Goal: Task Accomplishment & Management: Manage account settings

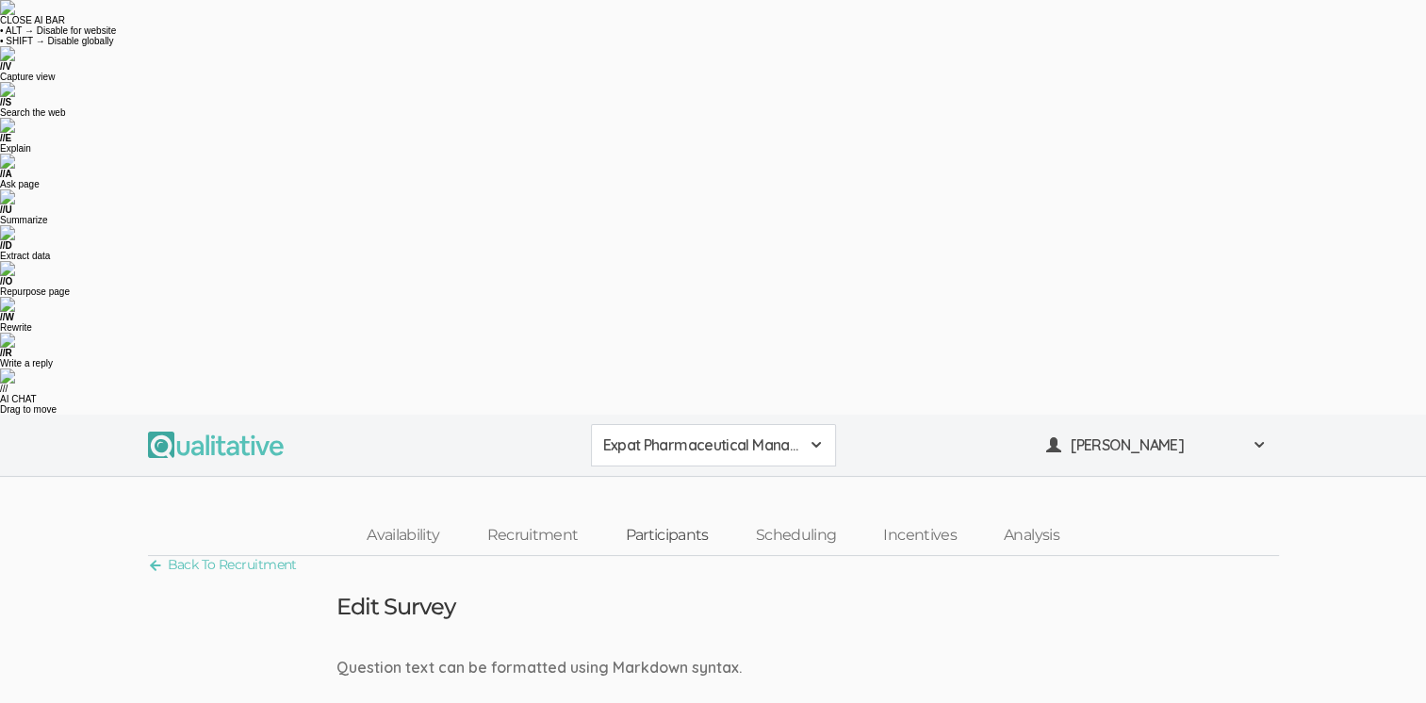
click at [674, 516] on link "Participants" at bounding box center [666, 536] width 130 height 41
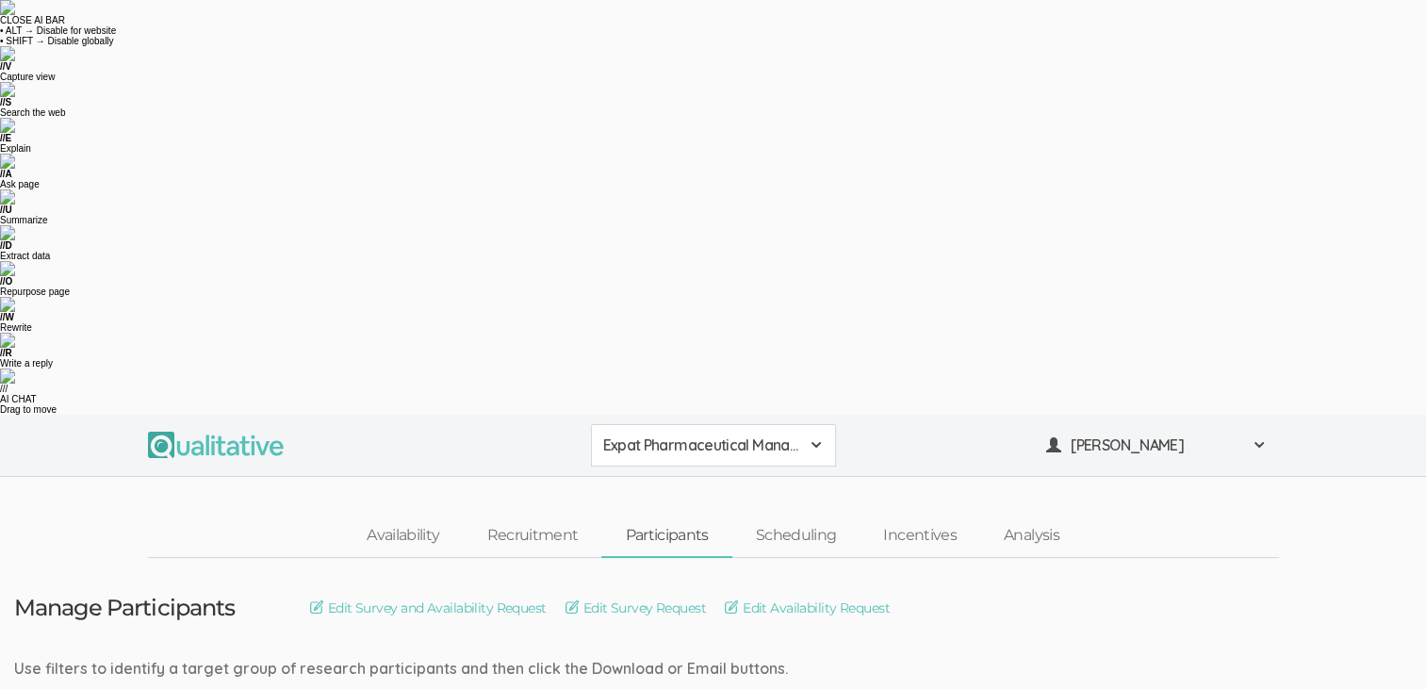
click at [686, 516] on link "Participants" at bounding box center [666, 536] width 130 height 41
click at [799, 516] on link "Scheduling" at bounding box center [796, 536] width 128 height 41
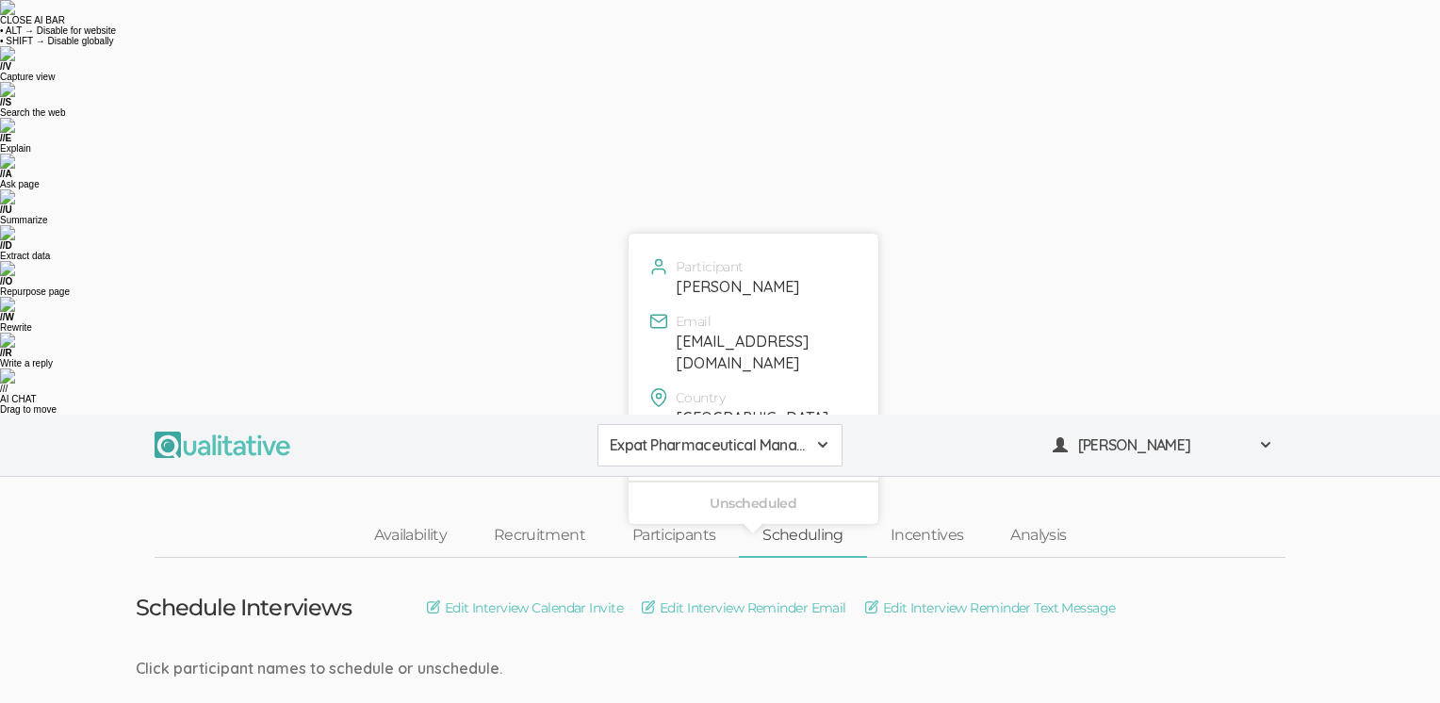
click at [919, 516] on link "Incentives" at bounding box center [927, 536] width 121 height 41
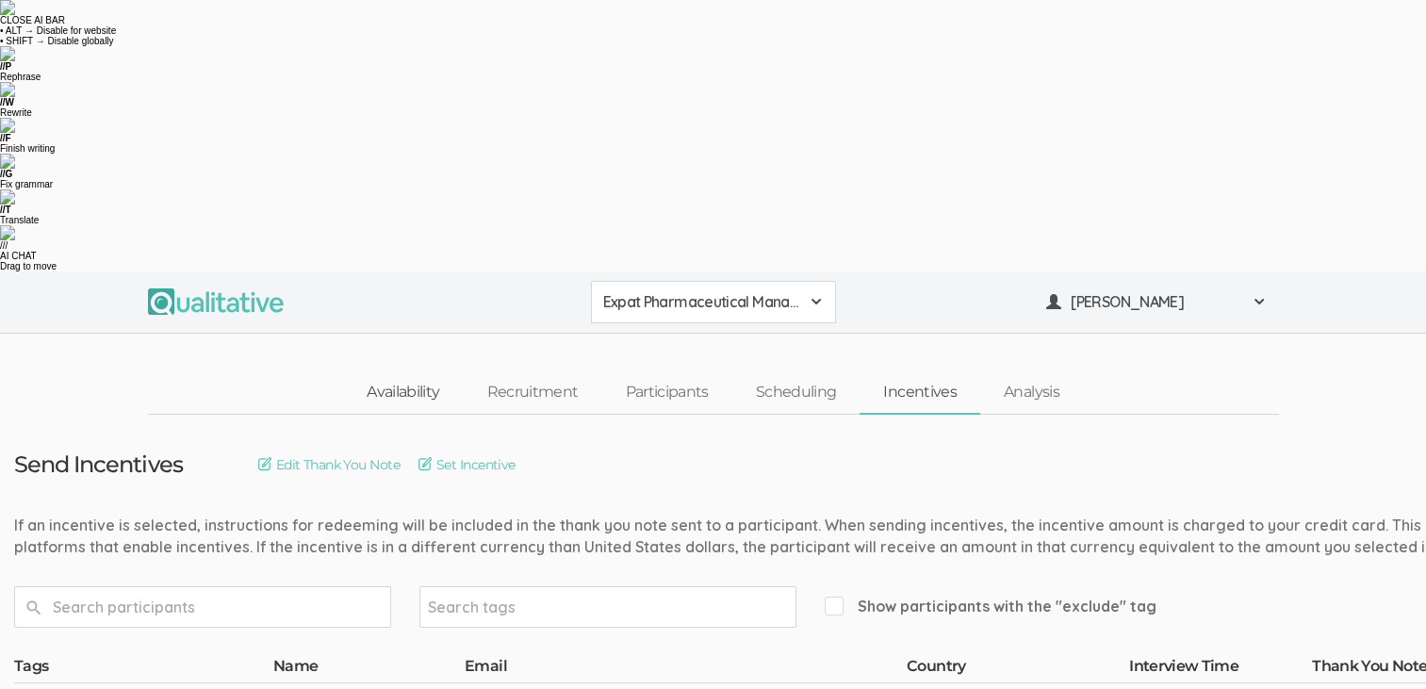
click at [388, 372] on link "Availability" at bounding box center [403, 392] width 120 height 41
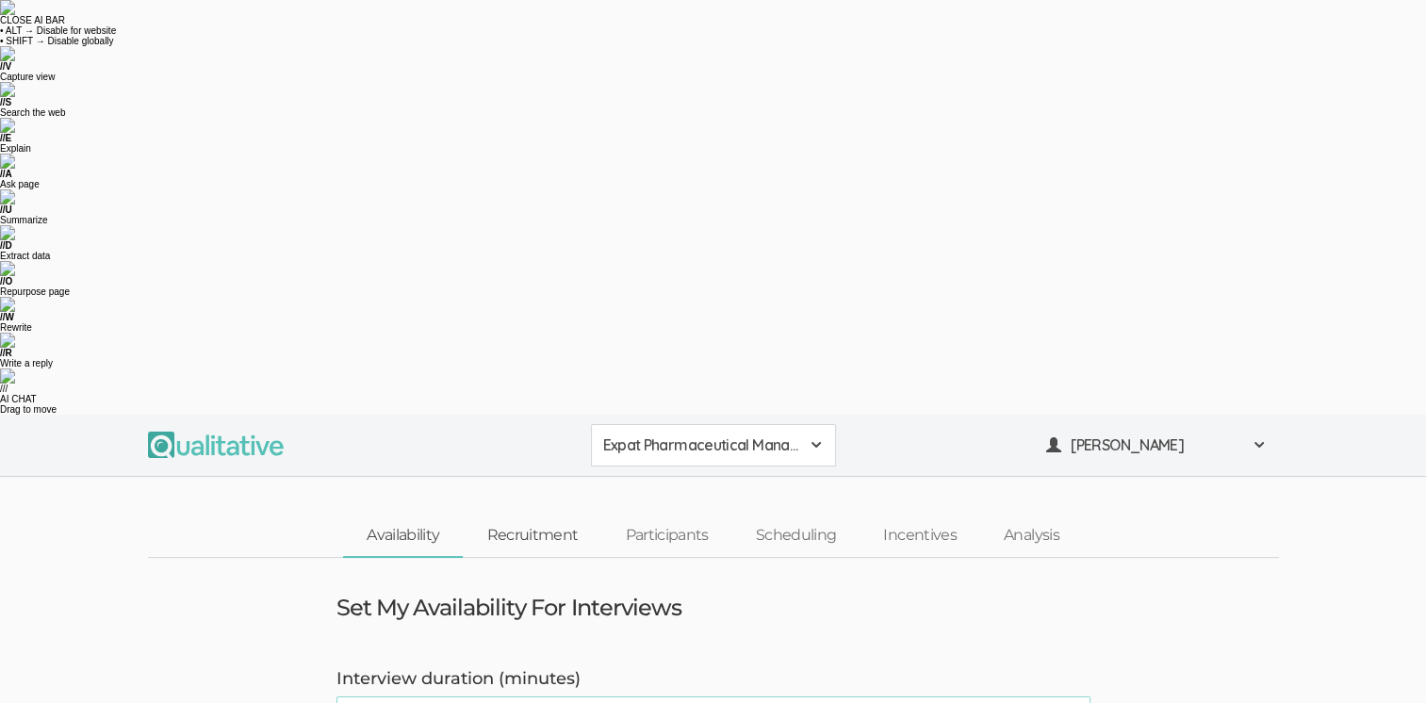
click at [574, 516] on link "Recruitment" at bounding box center [532, 536] width 139 height 41
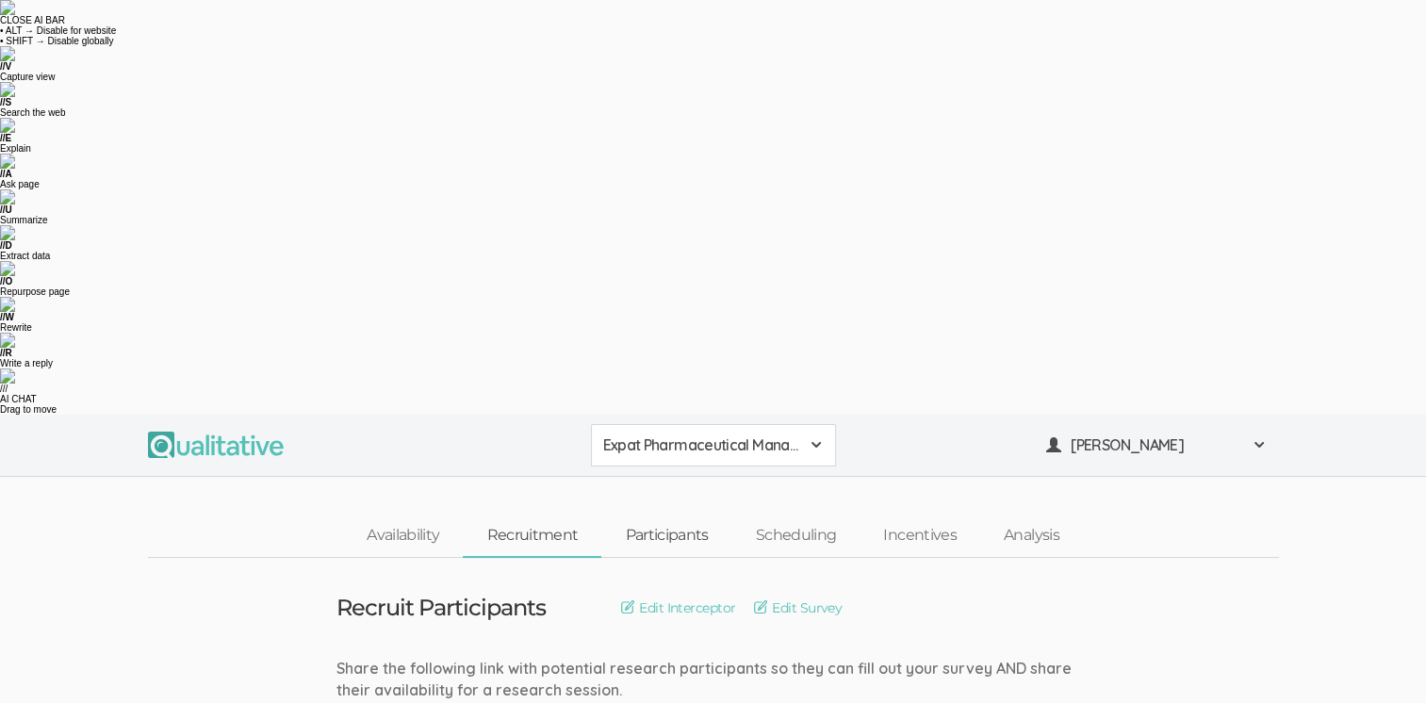
click at [655, 516] on link "Participants" at bounding box center [666, 536] width 130 height 41
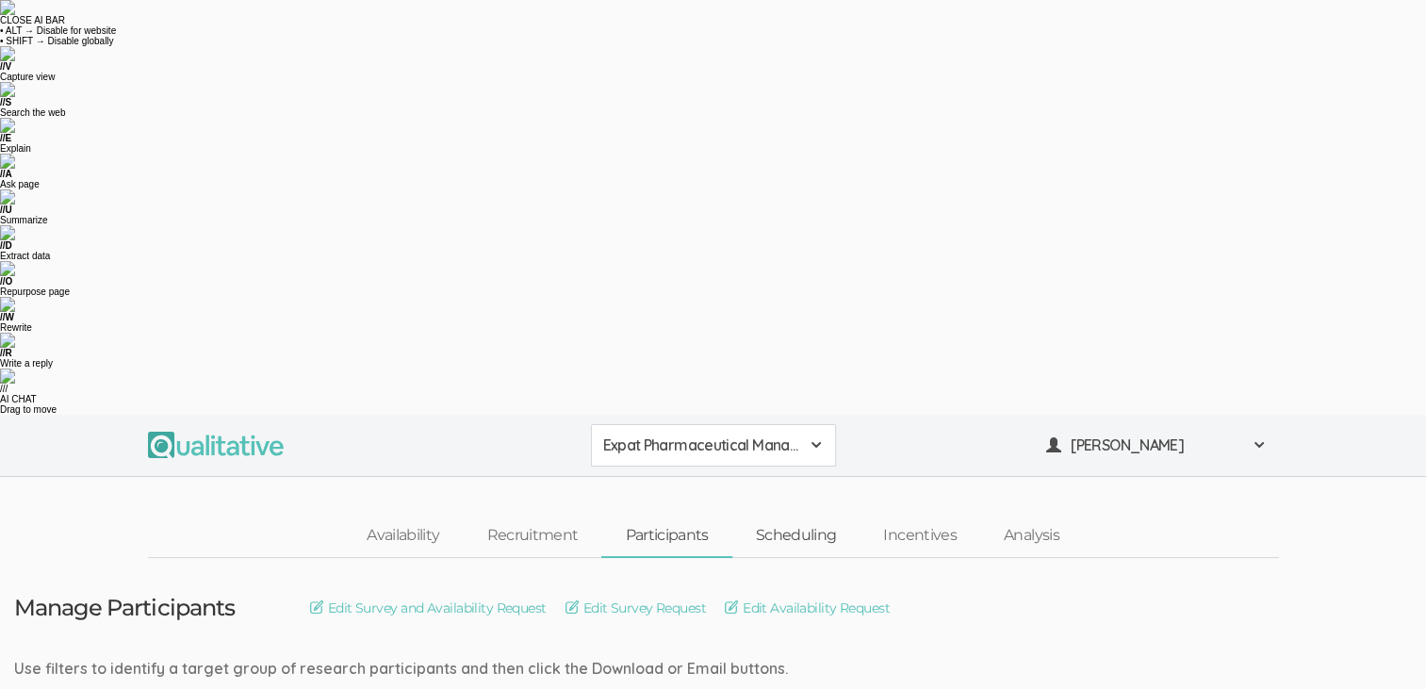
click at [784, 516] on link "Scheduling" at bounding box center [796, 536] width 128 height 41
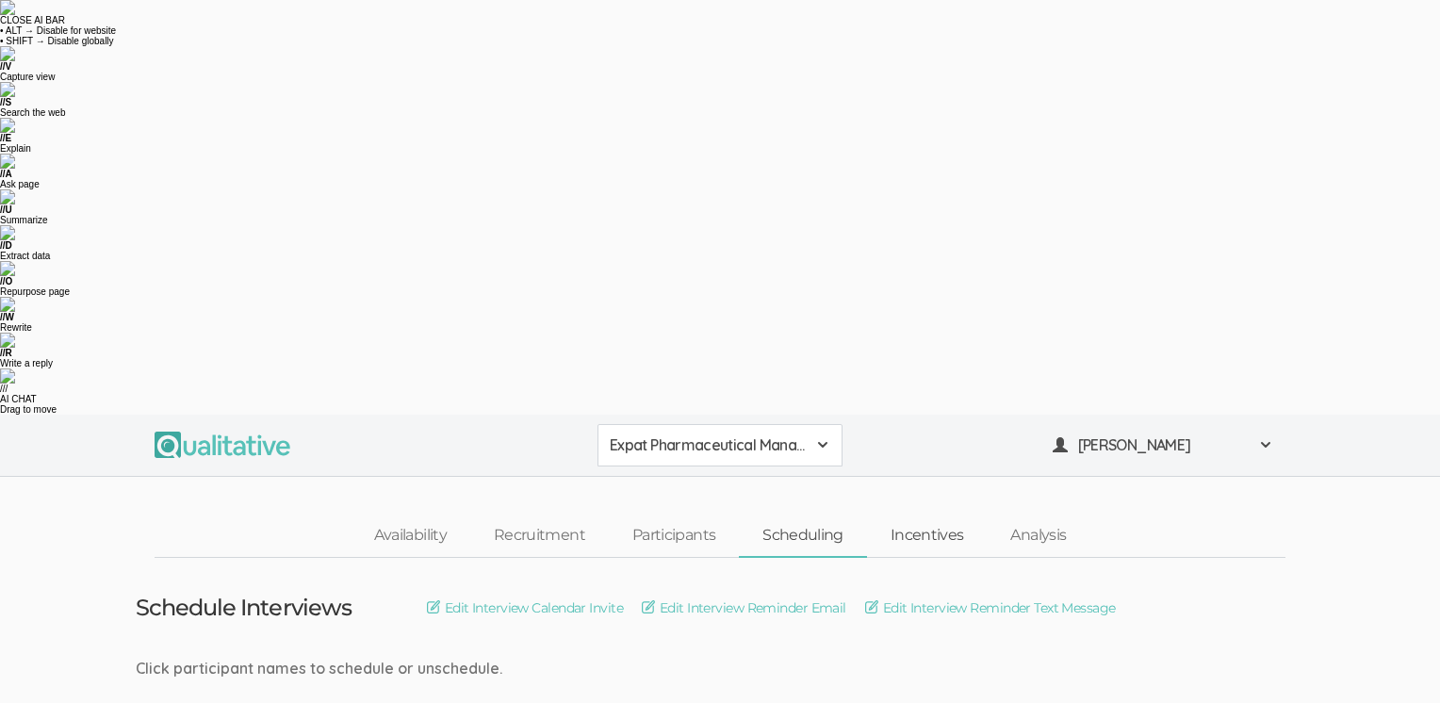
click at [951, 516] on link "Incentives" at bounding box center [927, 536] width 121 height 41
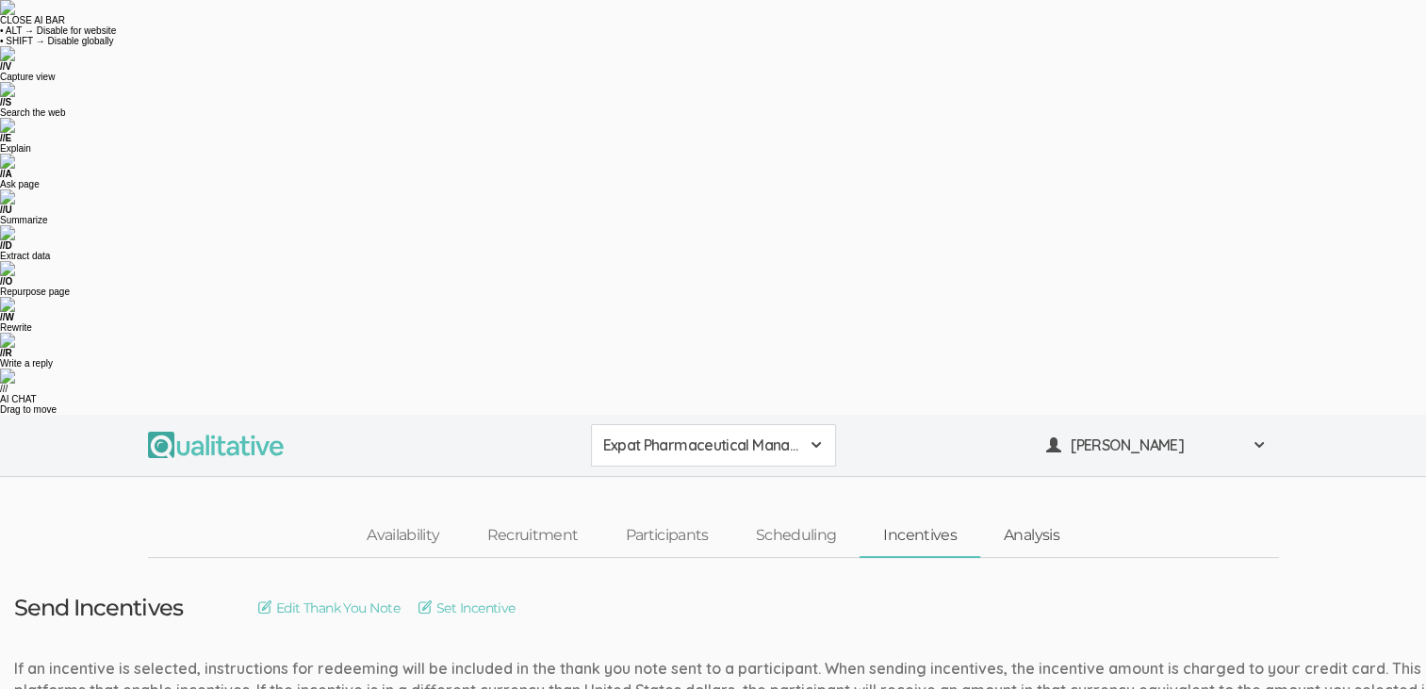
click at [1044, 516] on link "Analysis" at bounding box center [1031, 536] width 103 height 41
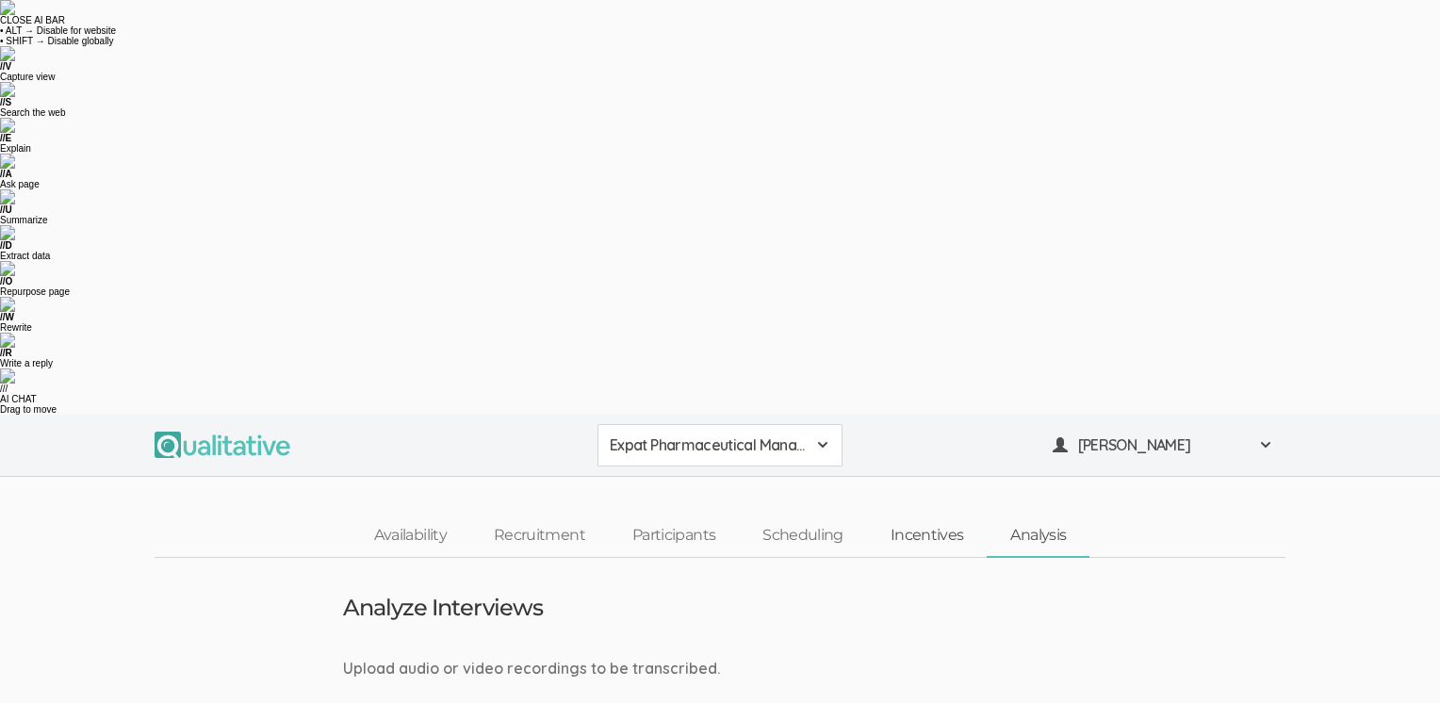
click at [932, 516] on link "Incentives" at bounding box center [927, 536] width 121 height 41
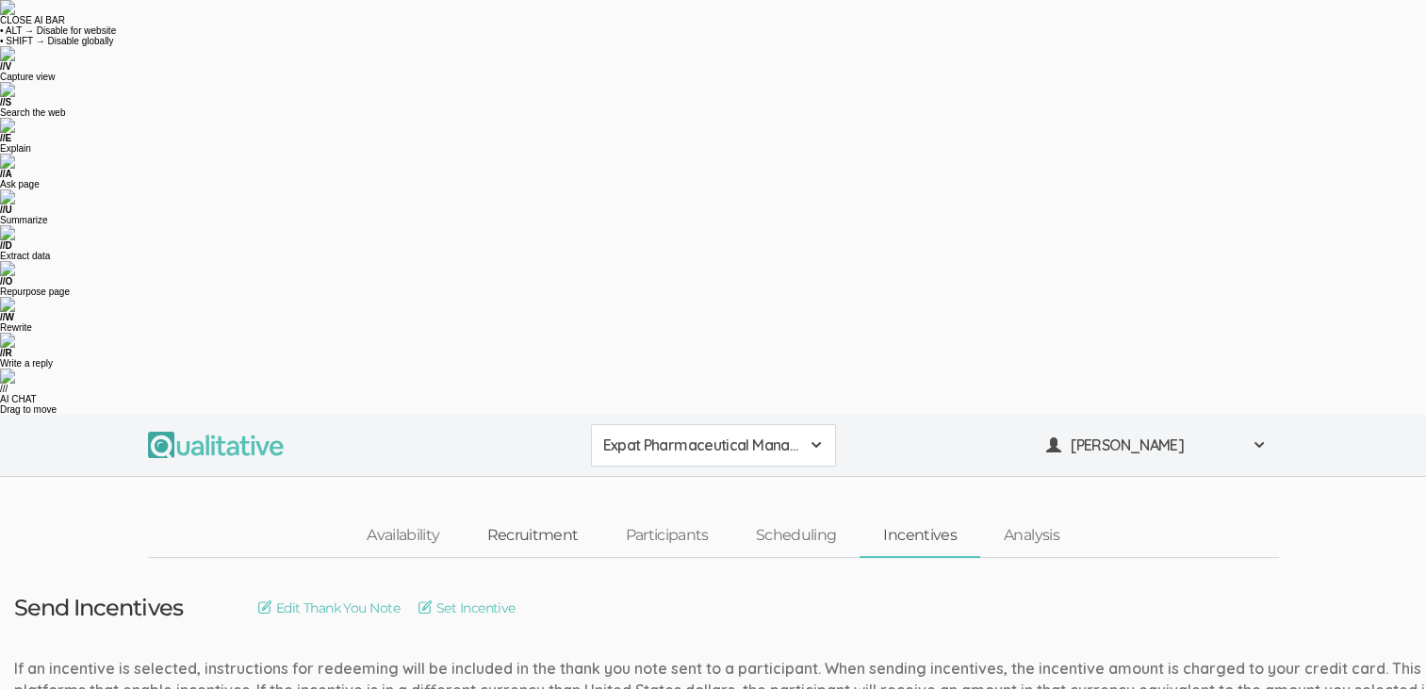
click at [558, 516] on link "Recruitment" at bounding box center [532, 536] width 139 height 41
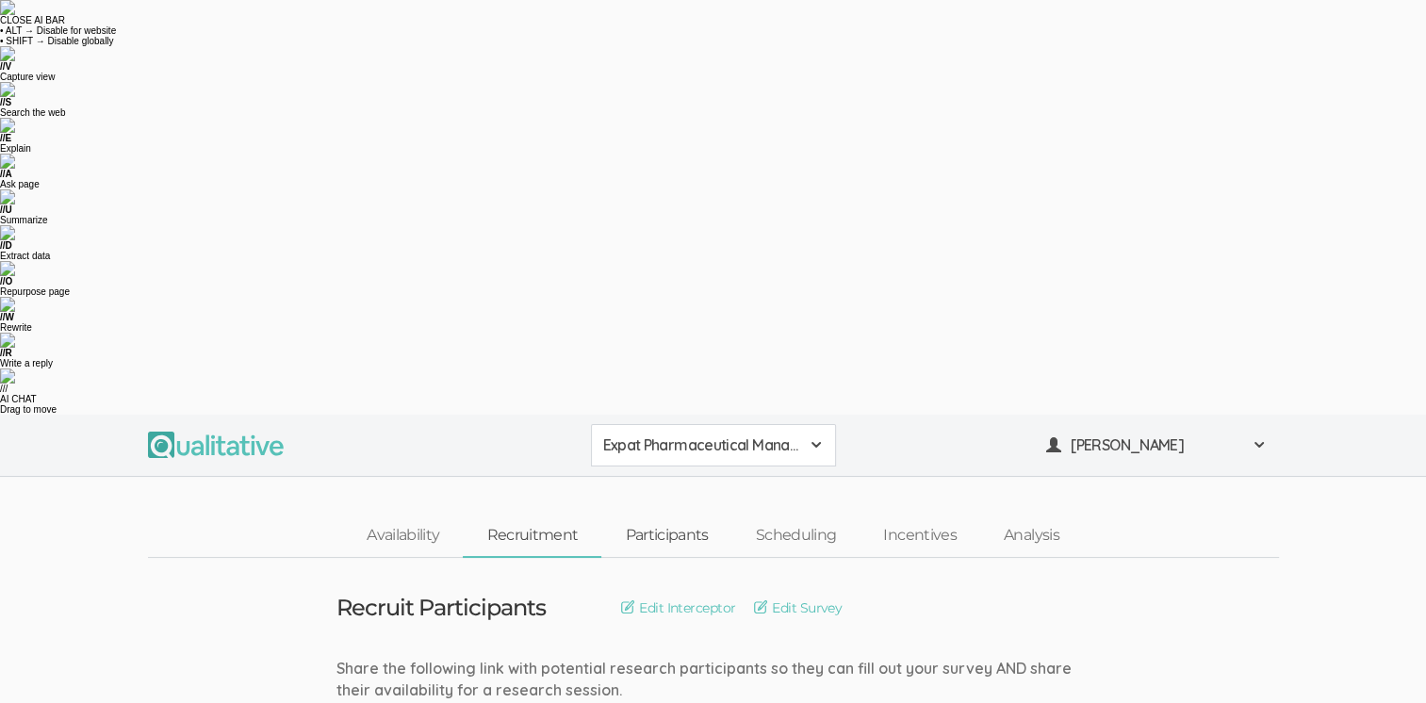
click at [664, 516] on link "Participants" at bounding box center [666, 536] width 130 height 41
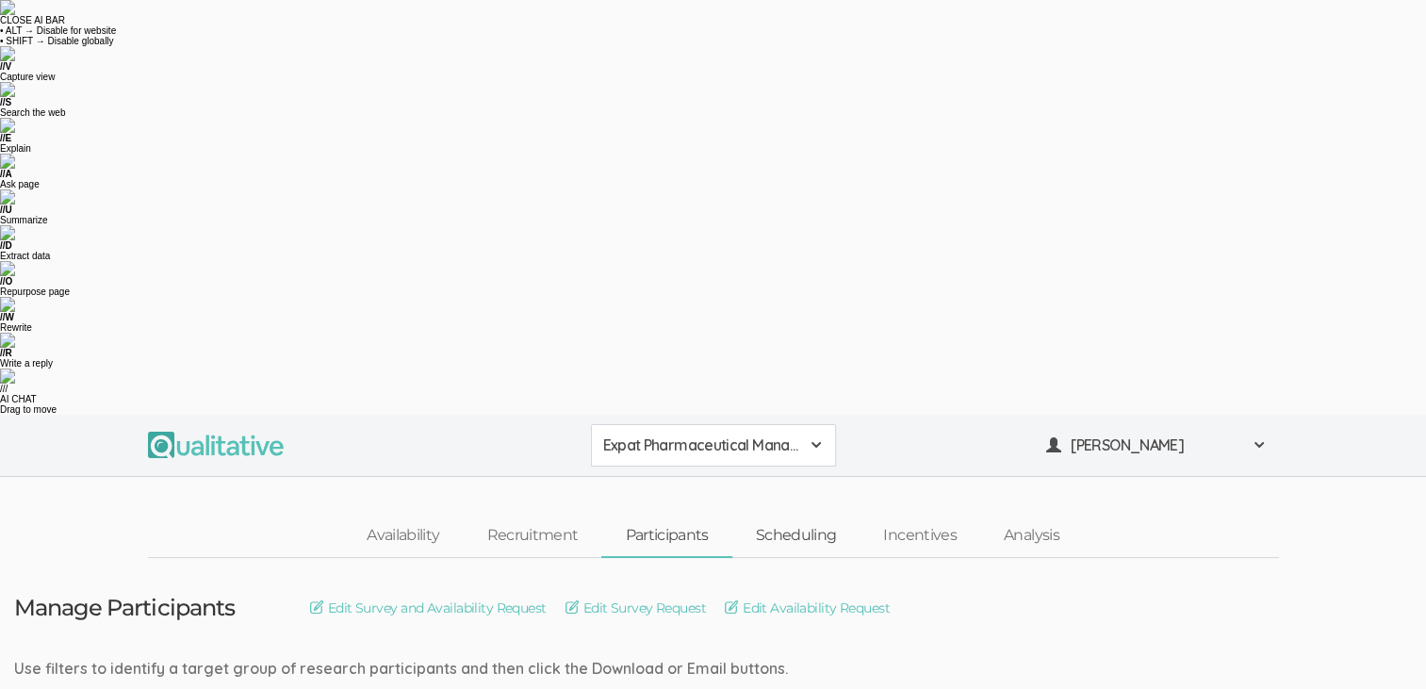
click at [830, 516] on link "Scheduling" at bounding box center [796, 536] width 128 height 41
